Goal: Task Accomplishment & Management: Manage account settings

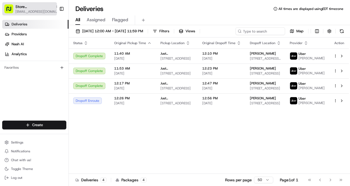
click at [43, 10] on span "[EMAIL_ADDRESS][DOMAIN_NAME]" at bounding box center [37, 11] width 44 height 4
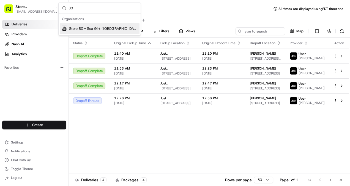
type input "80"
click at [116, 27] on span "Store 80 - Sea Girt ([GEOGRAPHIC_DATA]) (Just Salad)" at bounding box center [103, 28] width 68 height 5
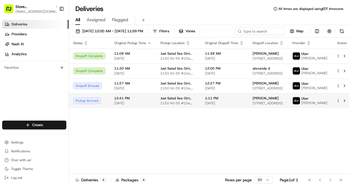
click at [215, 100] on span "1:11 PM" at bounding box center [224, 98] width 39 height 4
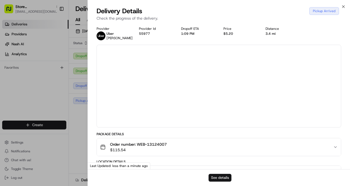
click at [218, 180] on button "See details" at bounding box center [220, 178] width 23 height 8
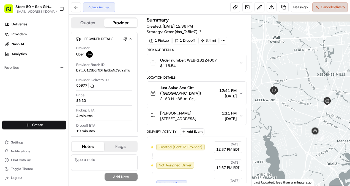
click at [327, 5] on span "Cancel Delivery" at bounding box center [333, 7] width 25 height 5
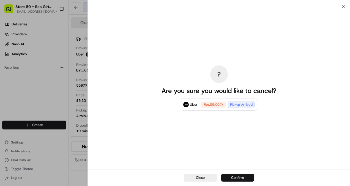
click at [245, 178] on button "Confirm" at bounding box center [238, 178] width 33 height 8
